Goal: Navigation & Orientation: Find specific page/section

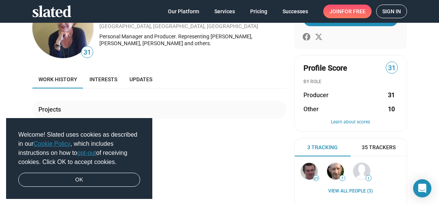
scroll to position [35, 0]
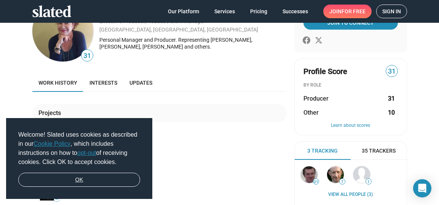
click at [89, 178] on link "OK" at bounding box center [79, 180] width 122 height 14
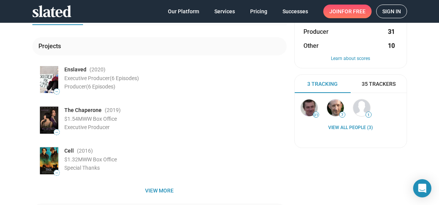
scroll to position [0, 0]
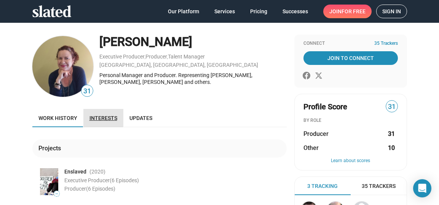
click at [102, 116] on span "Interests" at bounding box center [103, 118] width 28 height 6
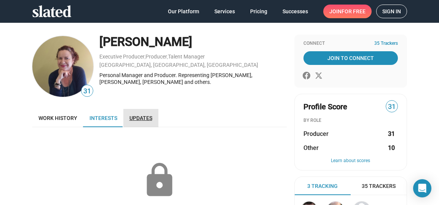
click at [143, 114] on link "Updates" at bounding box center [140, 118] width 35 height 18
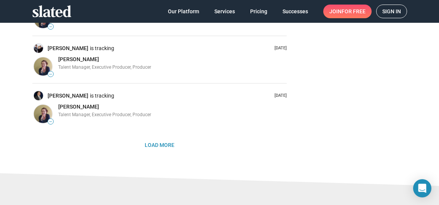
scroll to position [485, 0]
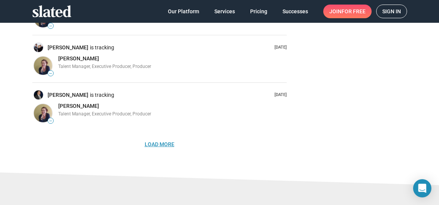
click at [161, 141] on span "Load More" at bounding box center [160, 145] width 30 height 14
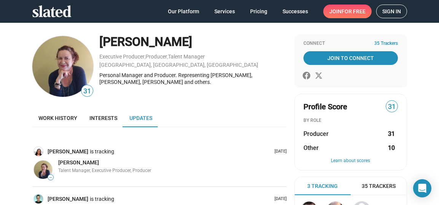
scroll to position [0, 0]
